Goal: Task Accomplishment & Management: Manage account settings

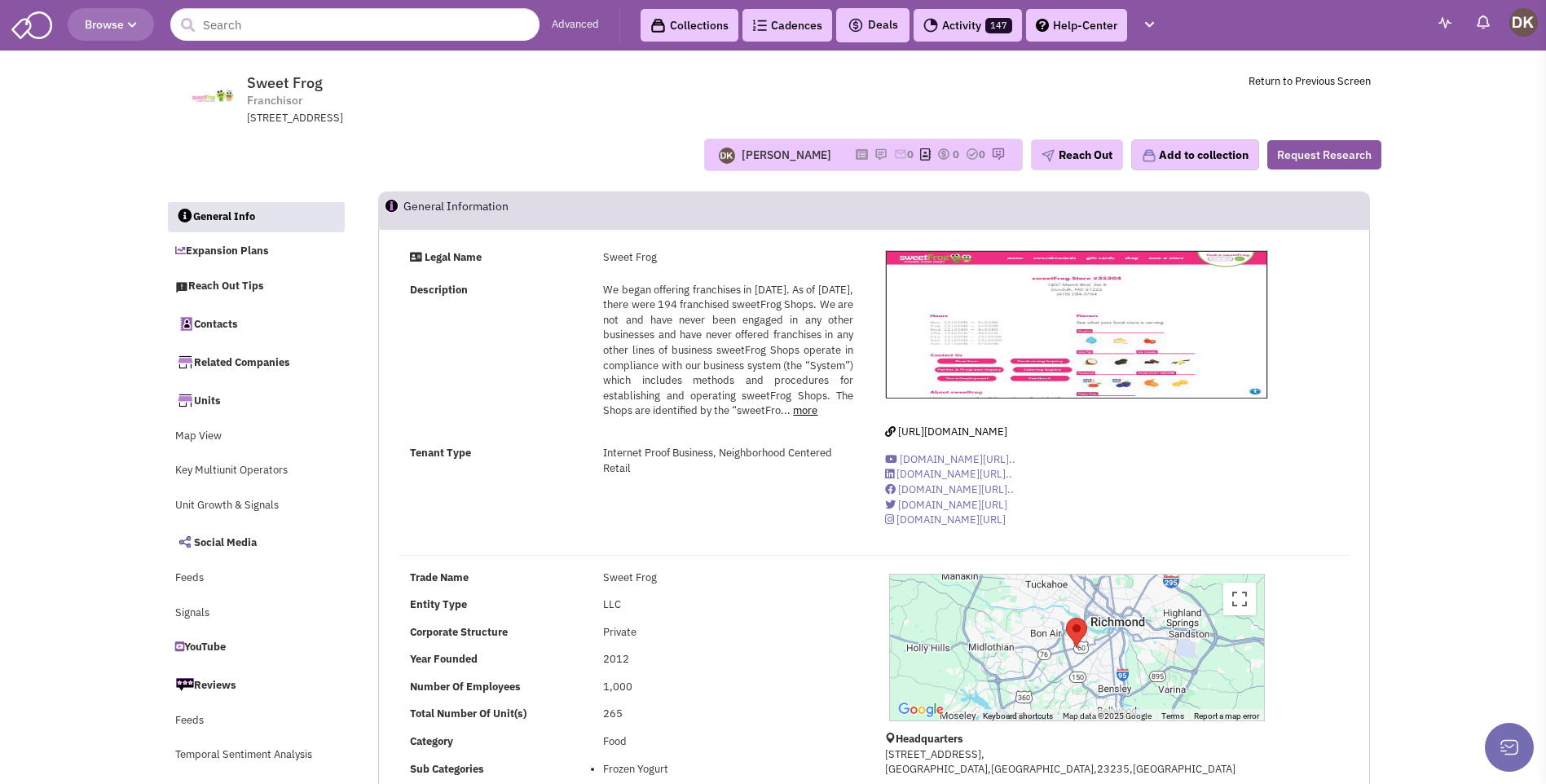
select select
click at [875, 153] on img at bounding box center [881, 153] width 13 height 13
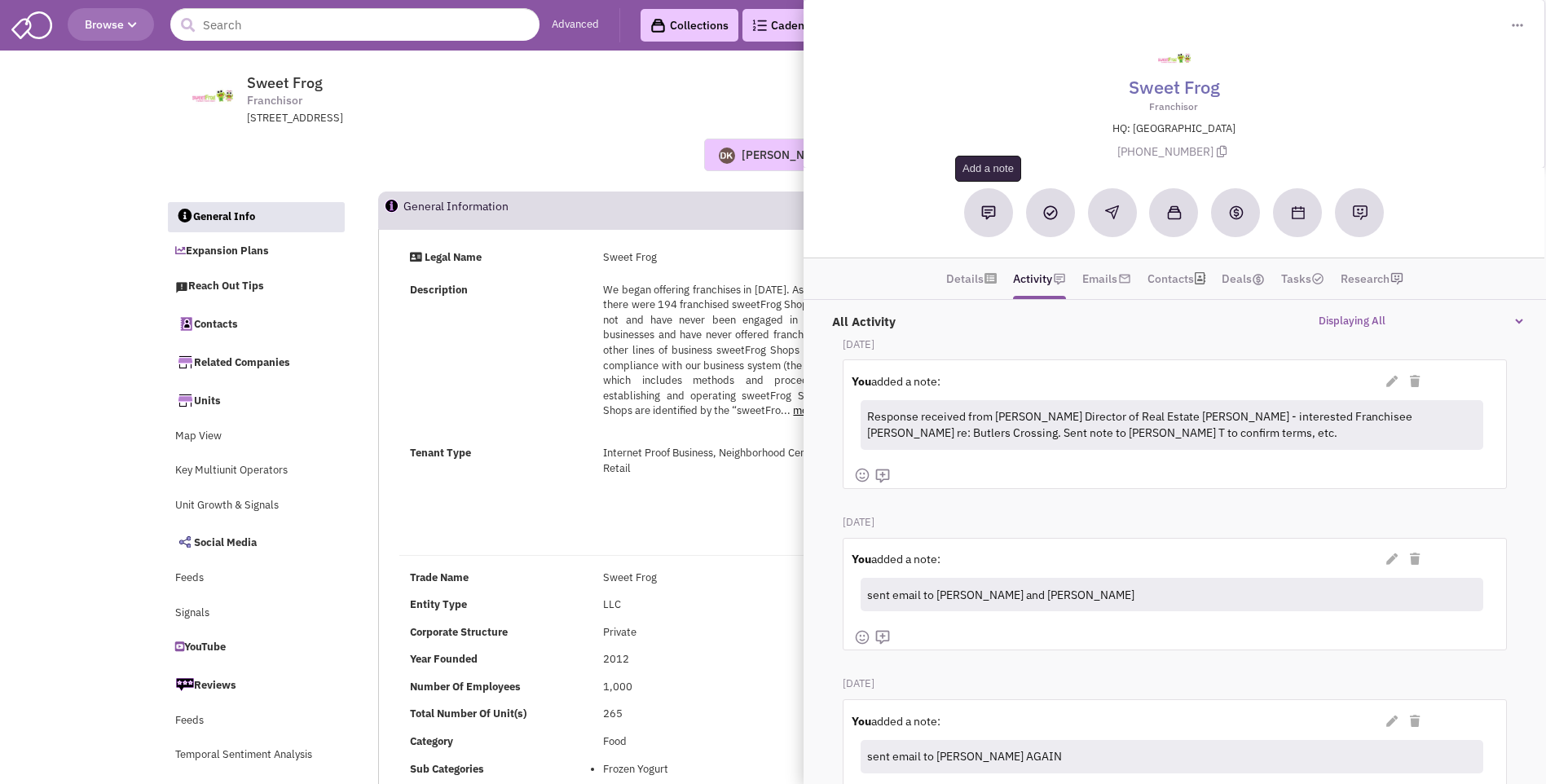
click at [989, 220] on button at bounding box center [989, 212] width 49 height 49
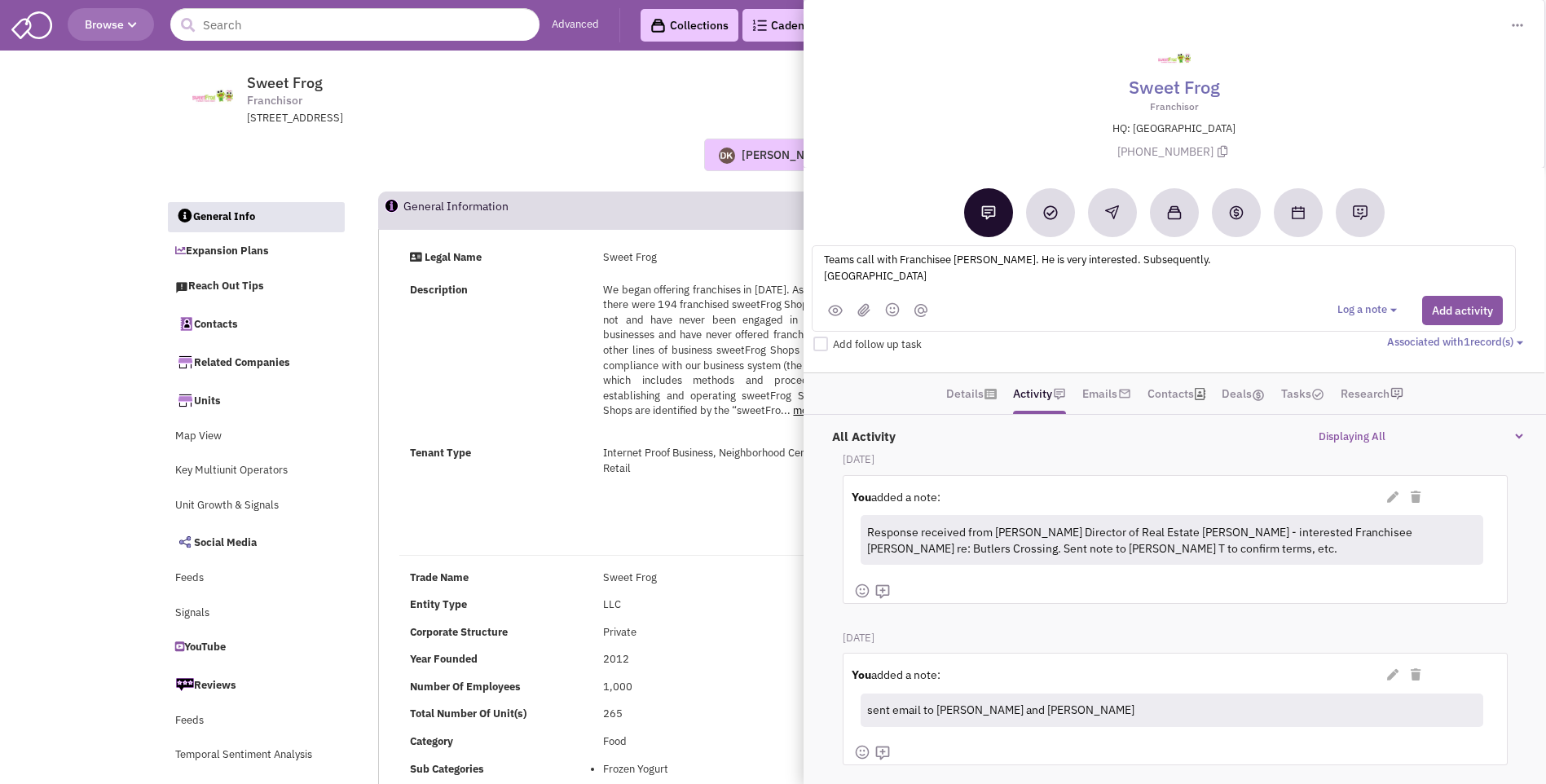
click at [1229, 264] on div "Teams call with Franchisee [PERSON_NAME]. He is very interested. Subsequently. …" at bounding box center [1046, 272] width 448 height 45
click at [1231, 257] on div "Teams call with Franchisee [PERSON_NAME]. He is very interested. Subsequently. …" at bounding box center [1046, 272] width 448 height 45
click at [1203, 264] on textarea "Teams call with Franchisee [PERSON_NAME]. He is very interested. Subsequently. …" at bounding box center [1023, 272] width 403 height 45
click at [1225, 264] on textarea "Teams call with Franchisee [PERSON_NAME]. He is very interested. Subsequently. …" at bounding box center [1023, 272] width 403 height 45
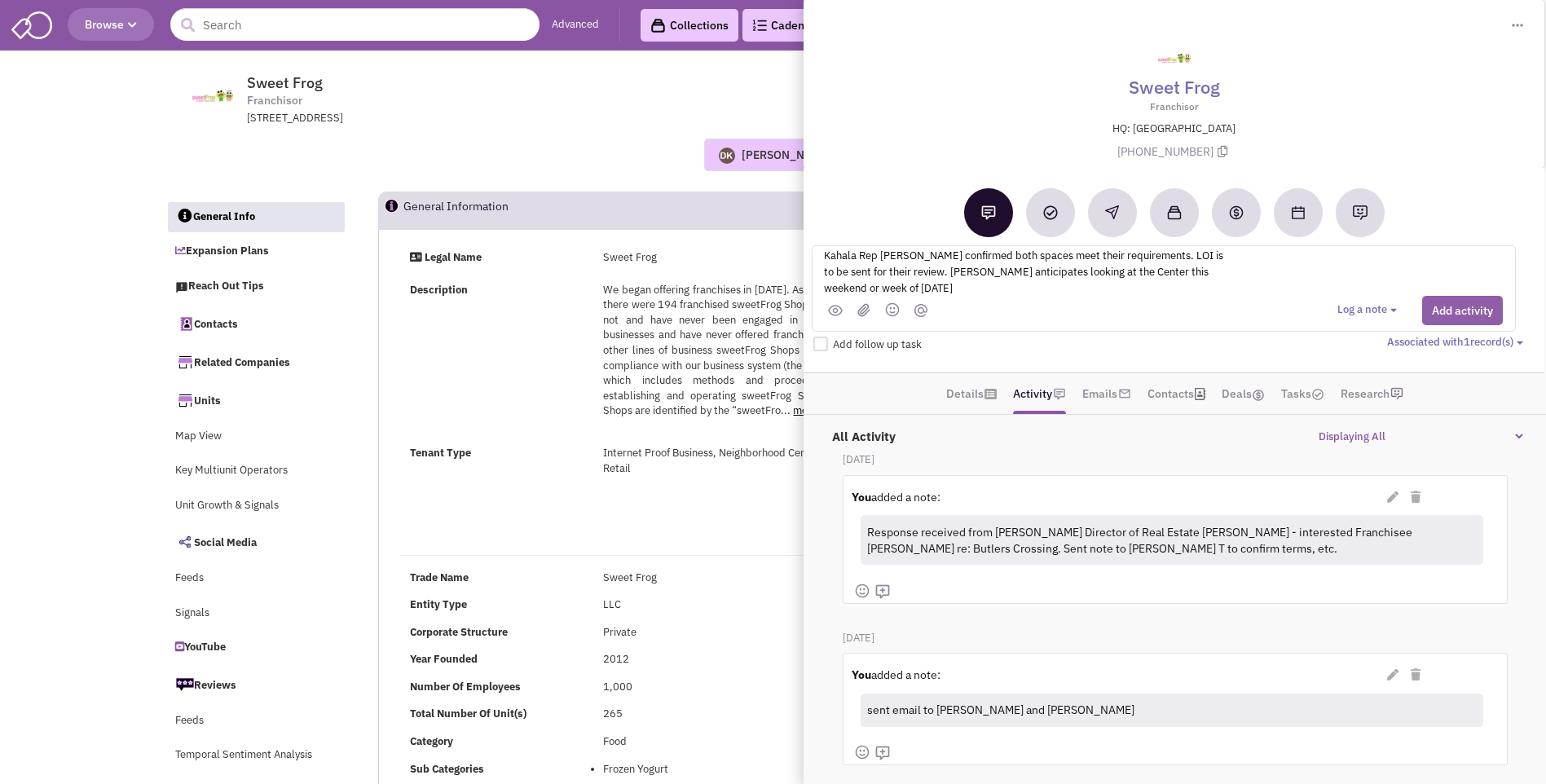
type textarea "Teams call with Franchisee [PERSON_NAME]. He is very interested. Subsequently. …"
click at [1463, 316] on button "Add activity" at bounding box center [1462, 309] width 81 height 29
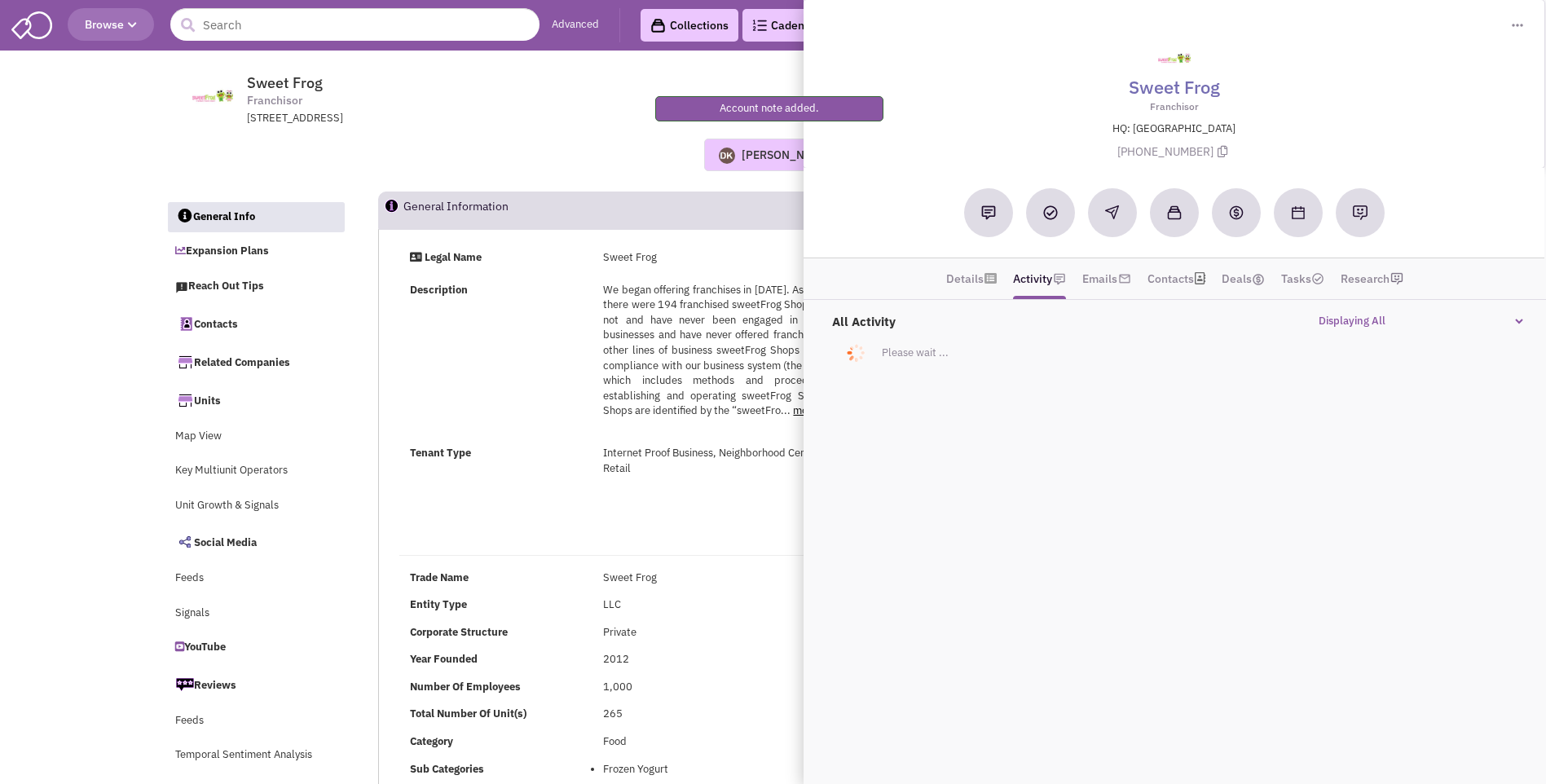
click at [498, 146] on div "[PERSON_NAME] Most recent Note [PERSON_NAME] 01:22 PM [DATE] sent email to [PER…" at bounding box center [773, 154] width 1237 height 33
